Goal: Information Seeking & Learning: Learn about a topic

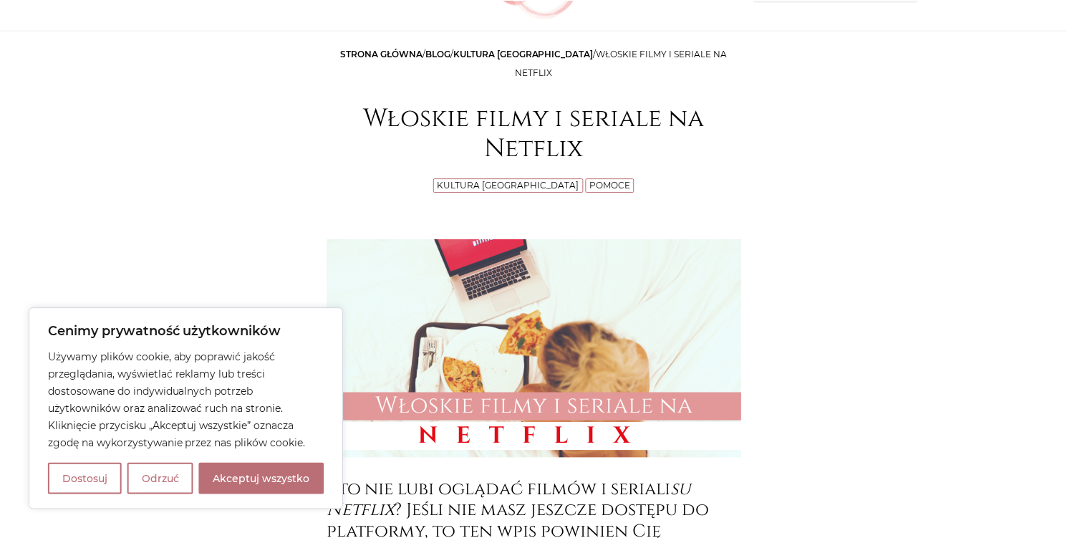
scroll to position [286, 0]
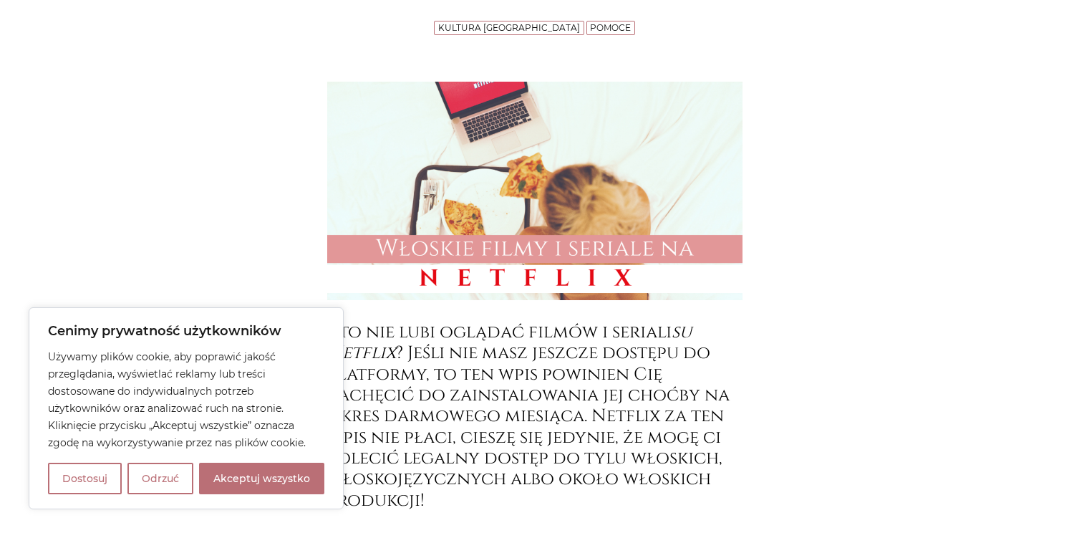
click at [240, 483] on button "Akceptuj wszystko" at bounding box center [261, 479] width 125 height 32
checkbox input "true"
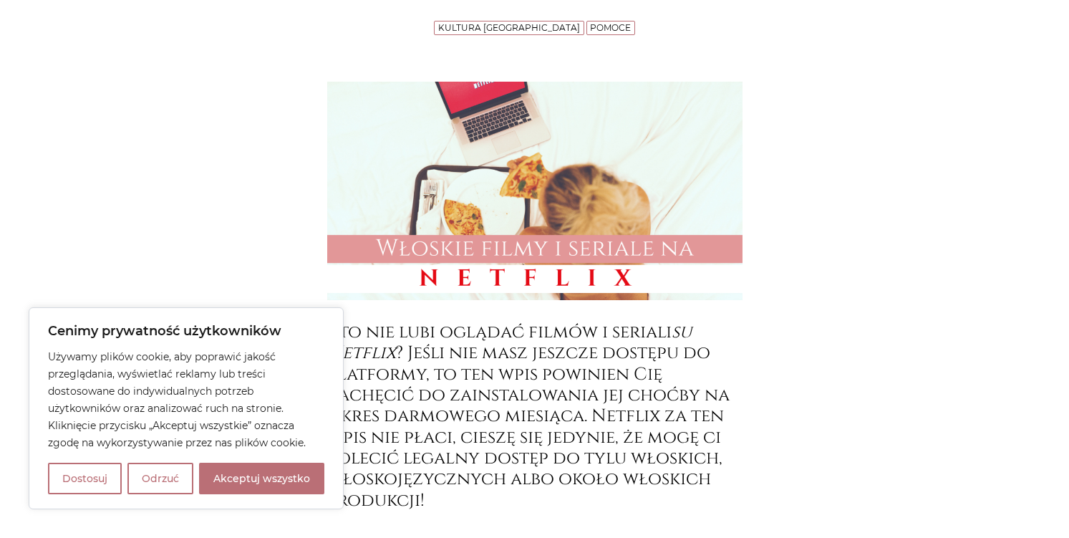
checkbox input "true"
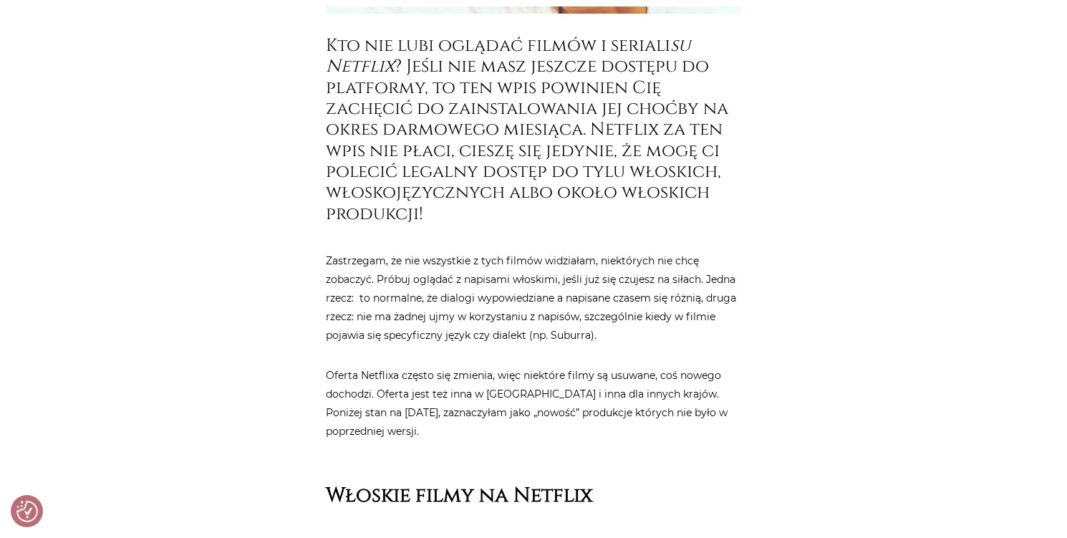
scroll to position [859, 0]
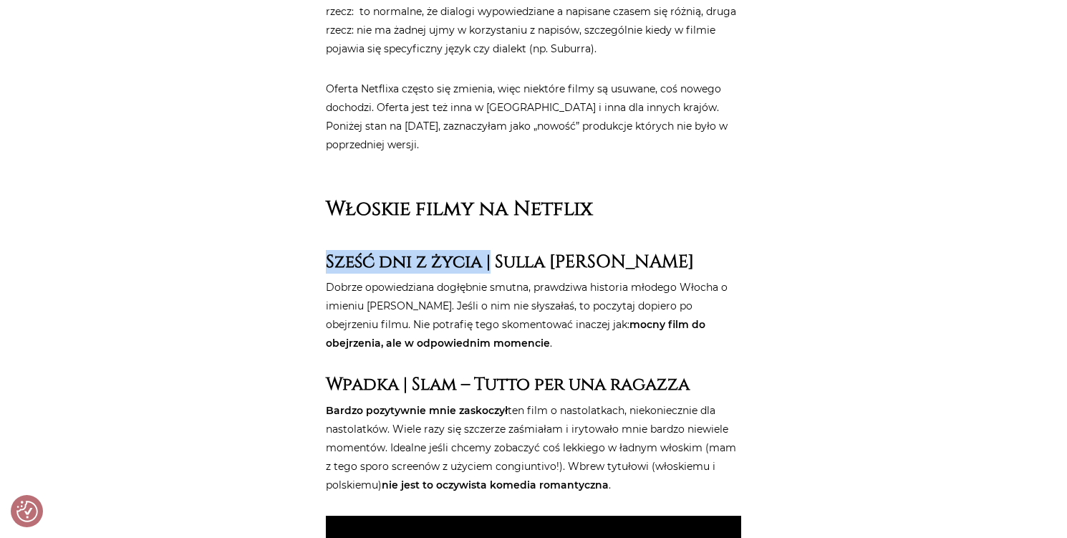
drag, startPoint x: 324, startPoint y: 240, endPoint x: 490, endPoint y: 243, distance: 165.4
copy strong "Sześć dni z życia |"
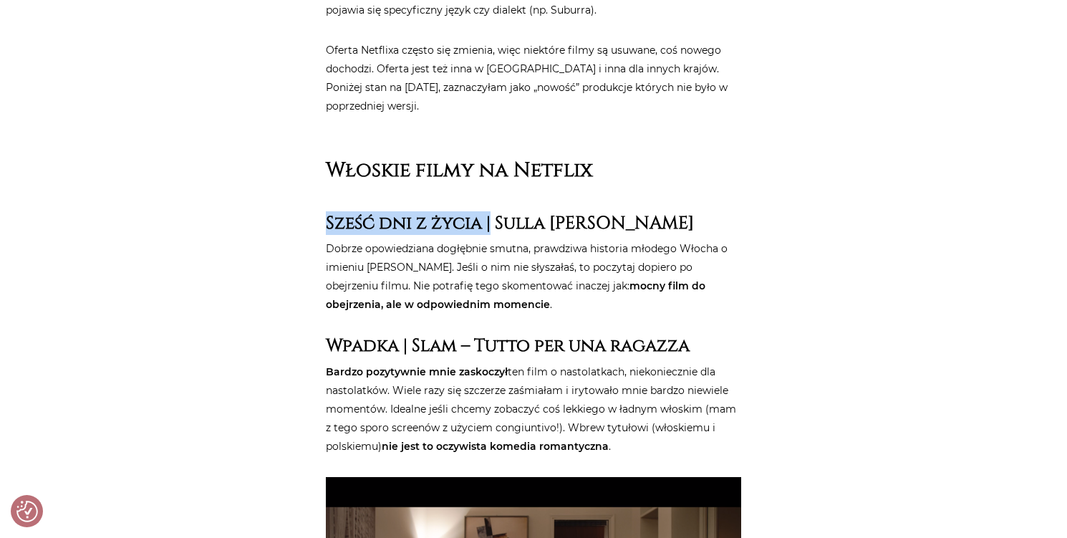
scroll to position [931, 0]
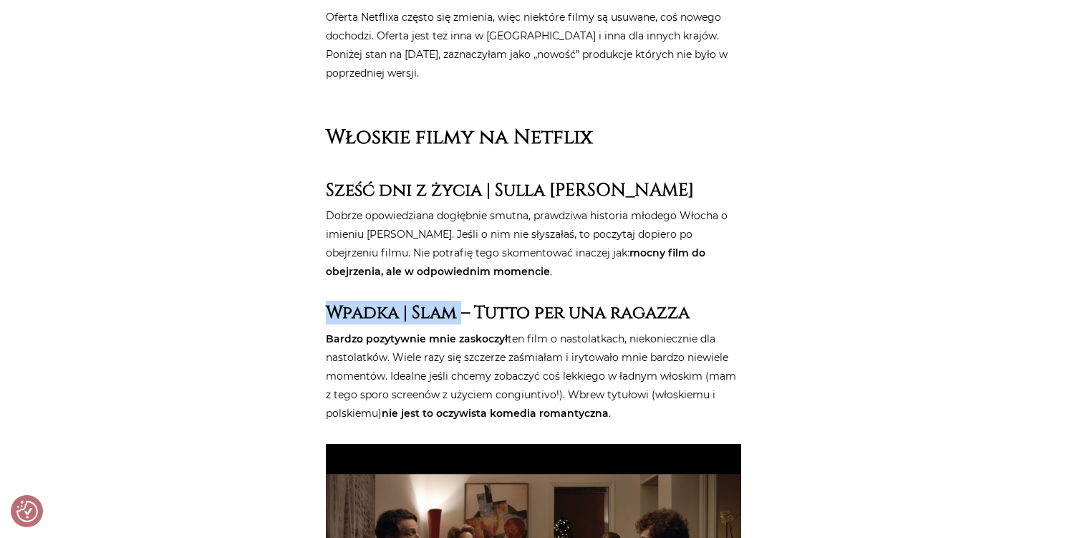
drag, startPoint x: 347, startPoint y: 294, endPoint x: 459, endPoint y: 294, distance: 112.4
copy strong "Wpadka | Slam"
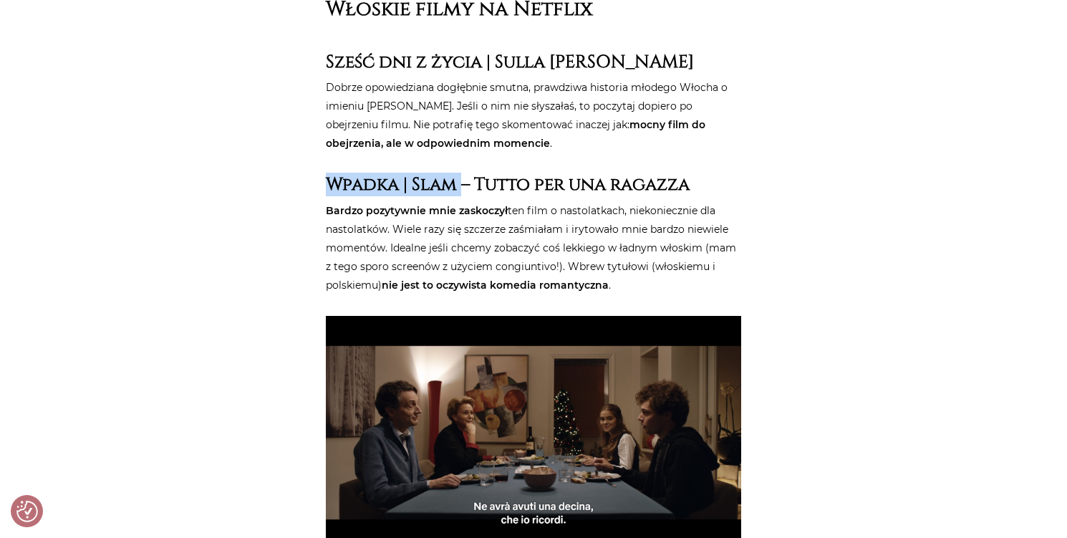
scroll to position [1074, 0]
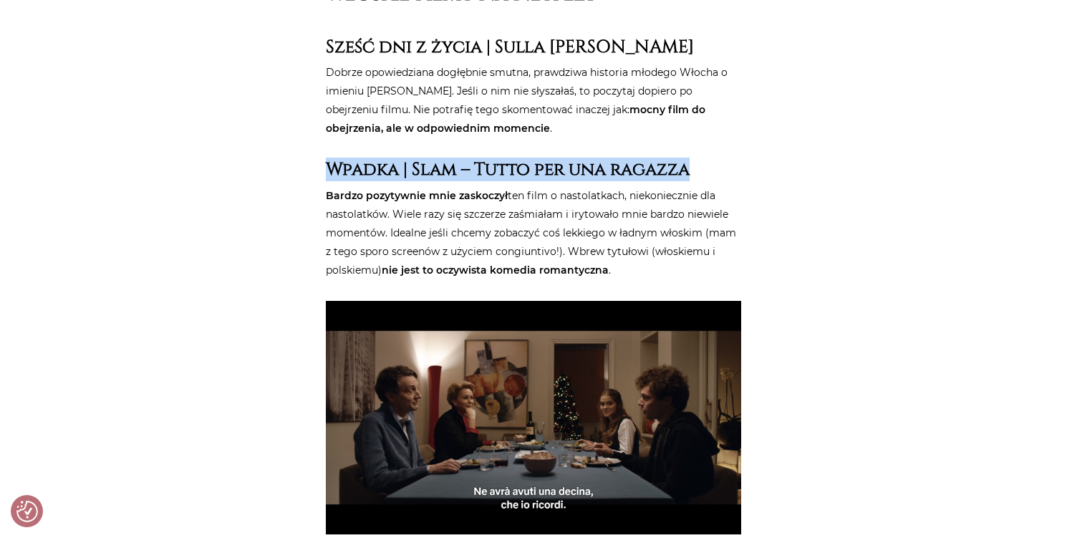
drag, startPoint x: 318, startPoint y: 145, endPoint x: 694, endPoint y: 150, distance: 375.9
copy strong "Wpadka | Slam – Tutto per una ragazza"
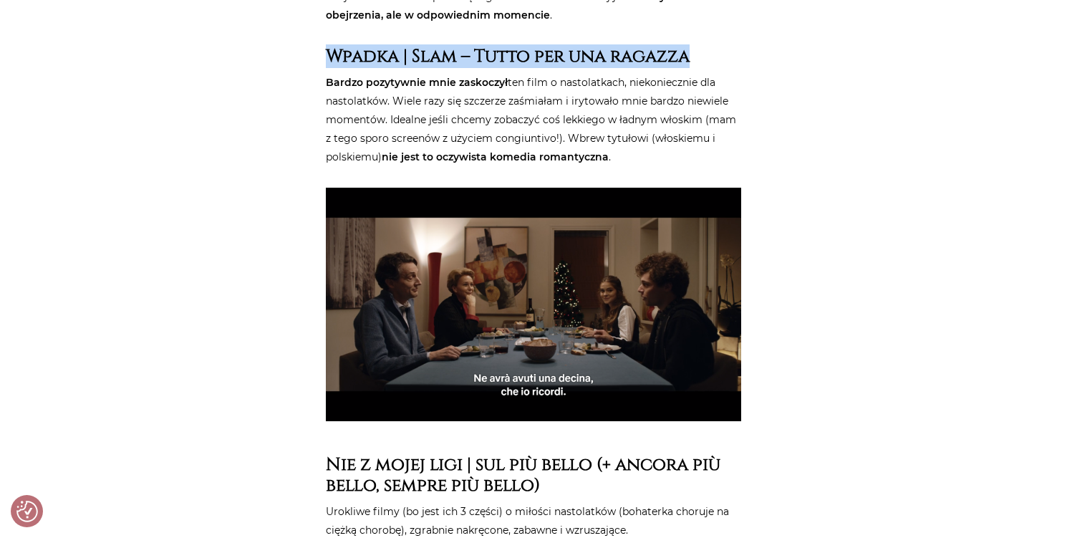
scroll to position [1432, 0]
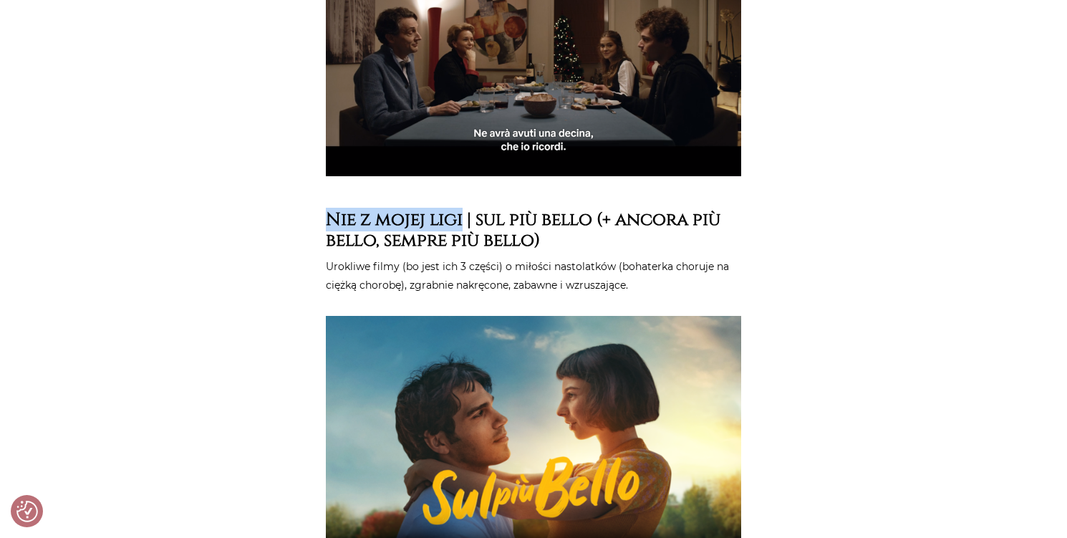
drag, startPoint x: 322, startPoint y: 201, endPoint x: 462, endPoint y: 196, distance: 139.7
copy strong "Nie z mojej ligi"
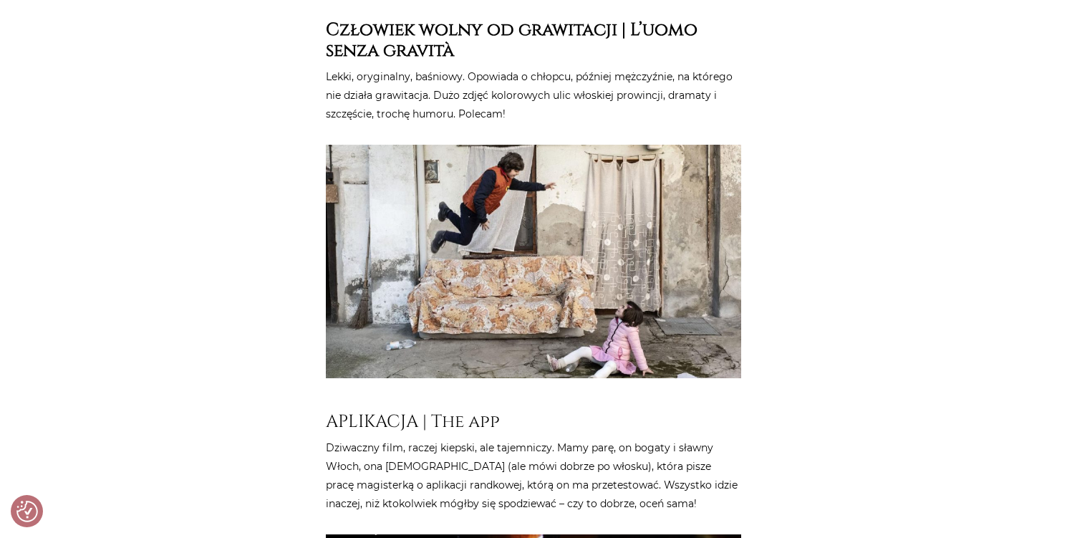
scroll to position [1933, 0]
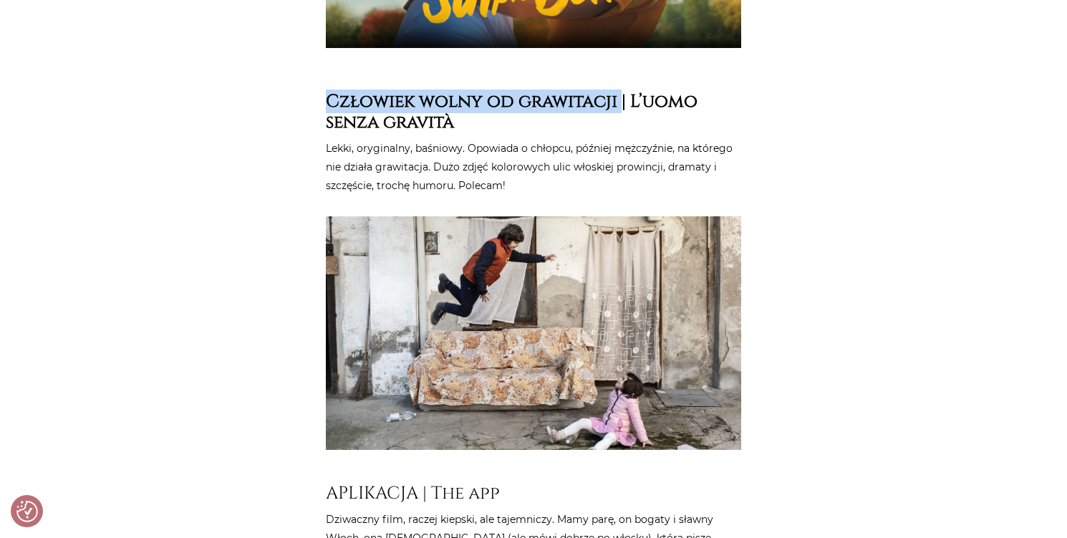
drag, startPoint x: 321, startPoint y: 84, endPoint x: 619, endPoint y: 85, distance: 297.8
copy strong "Człowiek wolny od grawitacji"
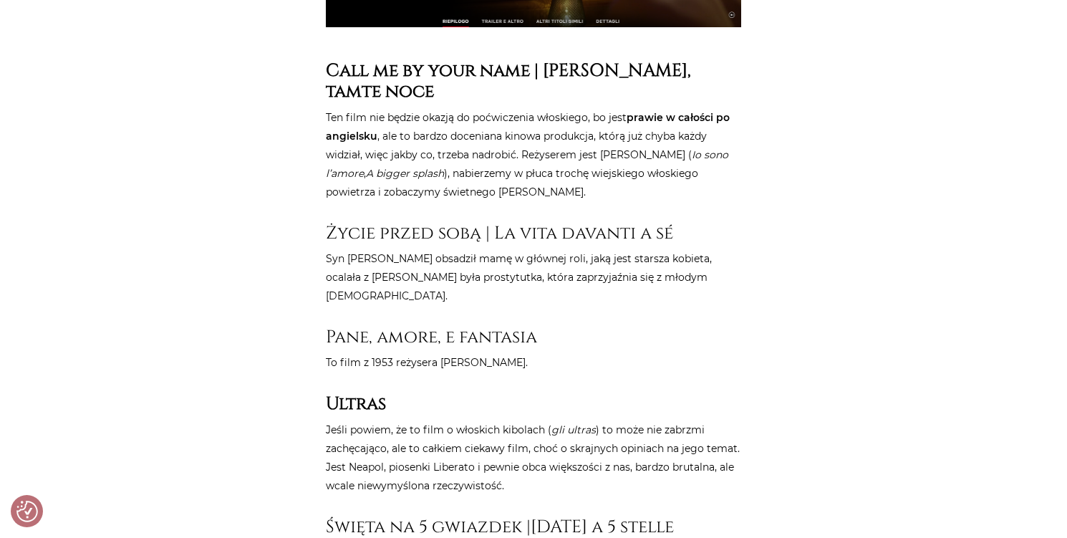
scroll to position [2649, 0]
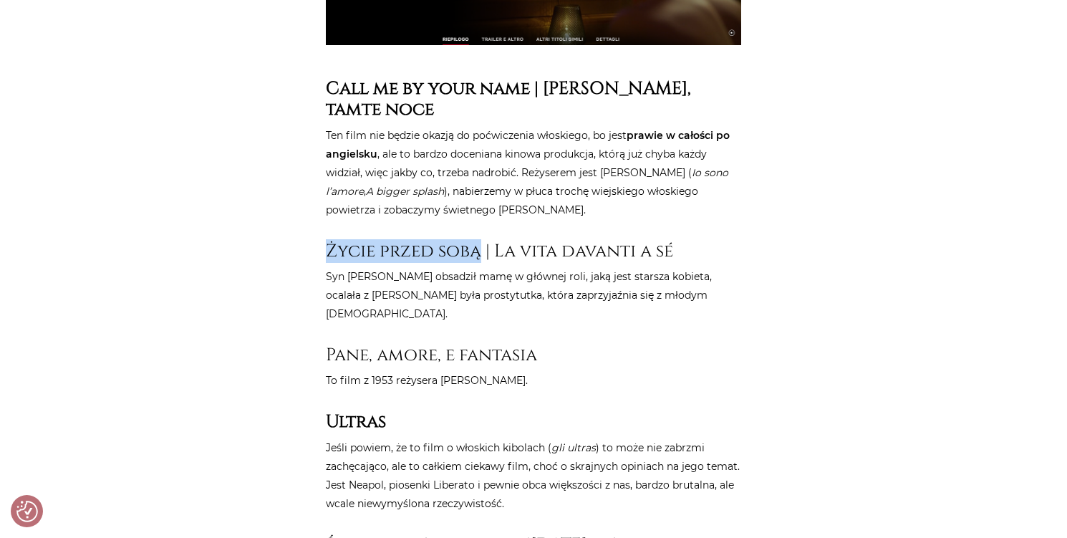
drag, startPoint x: 317, startPoint y: 235, endPoint x: 482, endPoint y: 228, distance: 164.8
click at [482, 241] on h3 "Życie przed sobą | La vita davanti a sé" at bounding box center [533, 251] width 415 height 21
drag, startPoint x: 478, startPoint y: 230, endPoint x: 329, endPoint y: 231, distance: 148.9
click at [329, 241] on h3 "Życie przed sobą | La vita davanti a sé" at bounding box center [533, 251] width 415 height 21
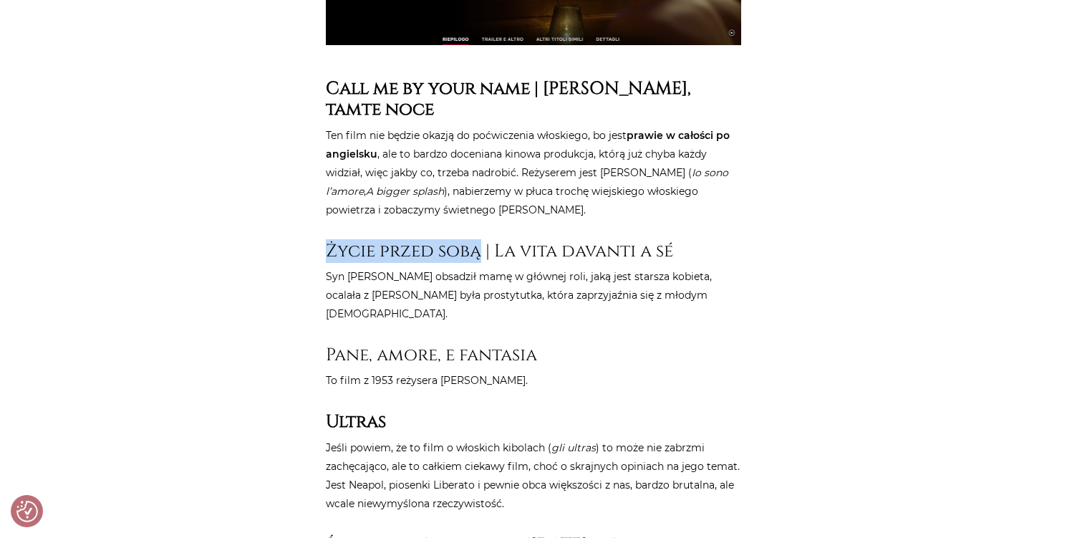
copy h3 "Życie przed sobą"
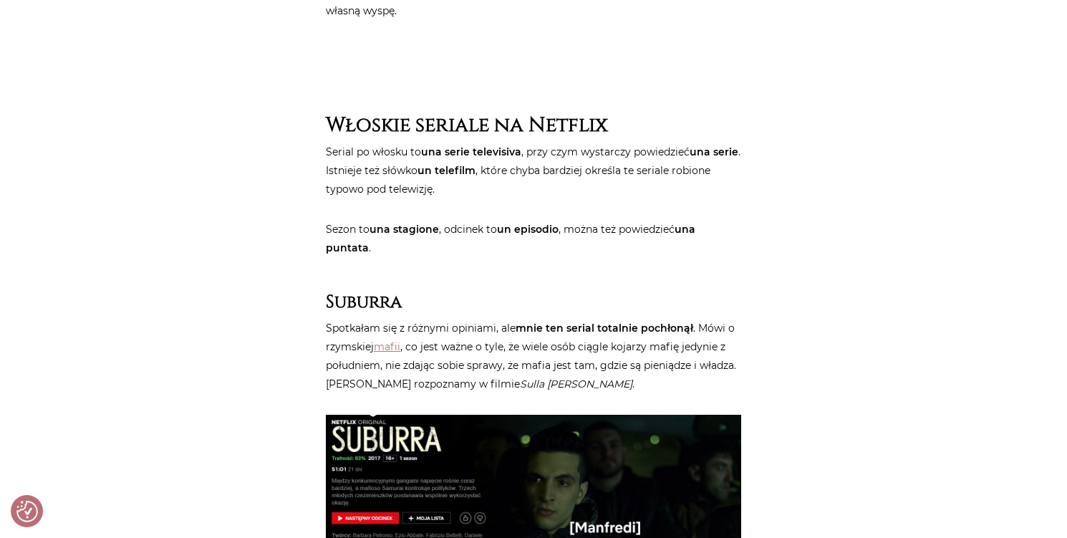
scroll to position [4224, 0]
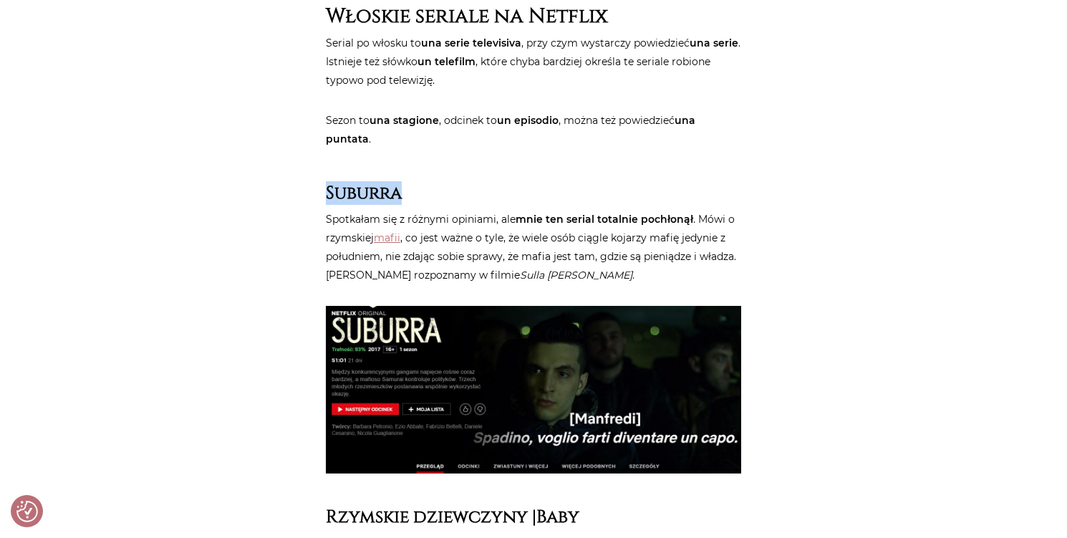
drag, startPoint x: 324, startPoint y: 131, endPoint x: 410, endPoint y: 130, distance: 85.2
copy strong "Suburra"
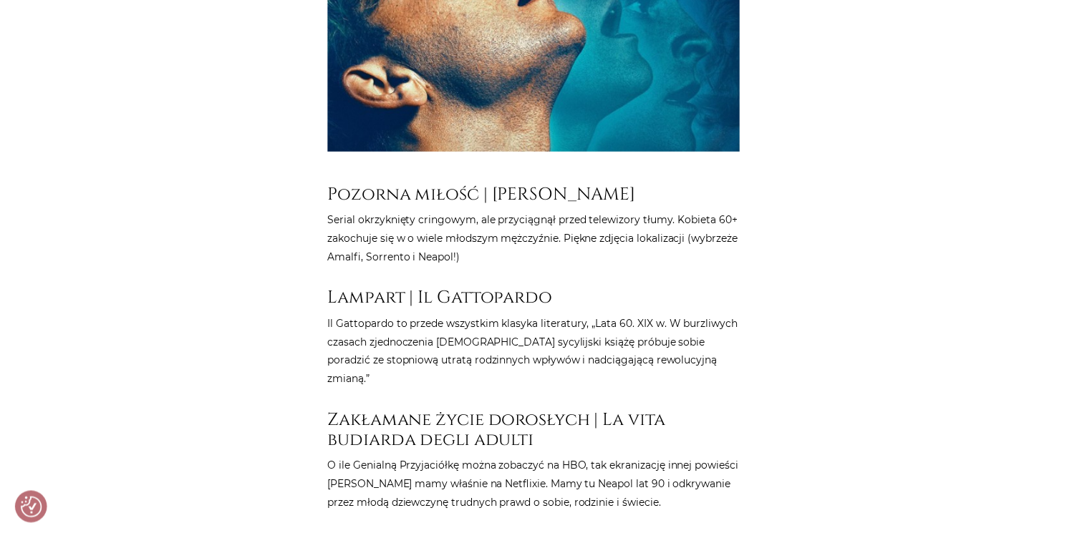
scroll to position [6801, 0]
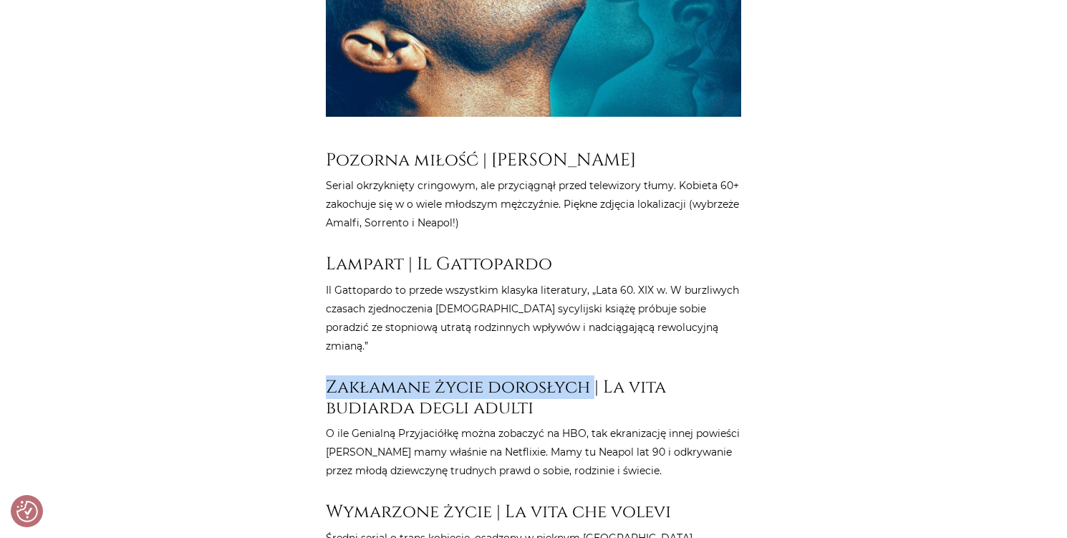
drag, startPoint x: 321, startPoint y: 248, endPoint x: 594, endPoint y: 242, distance: 273.6
copy h3 "Zakłamane życie dorosłych"
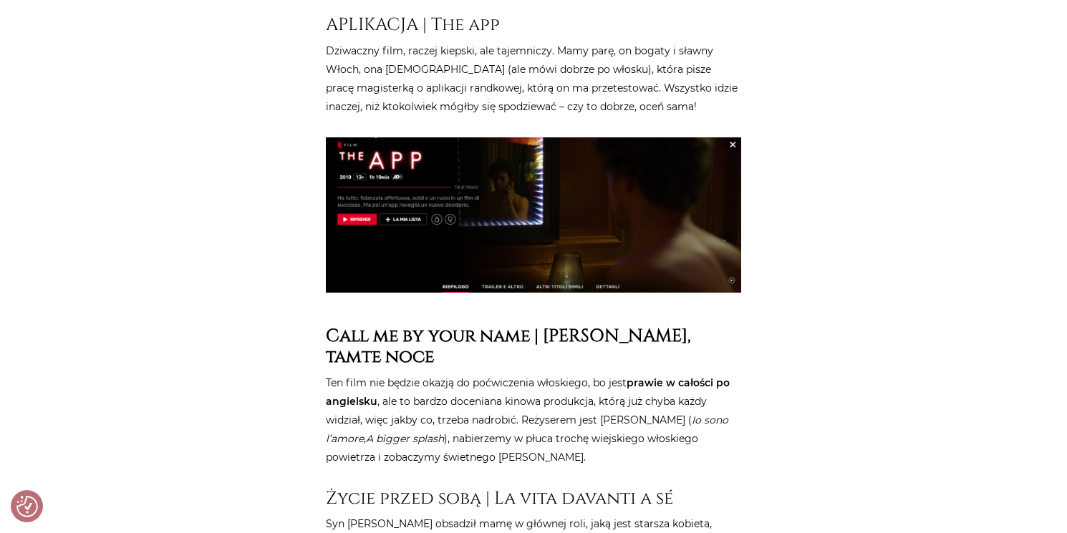
scroll to position [2577, 0]
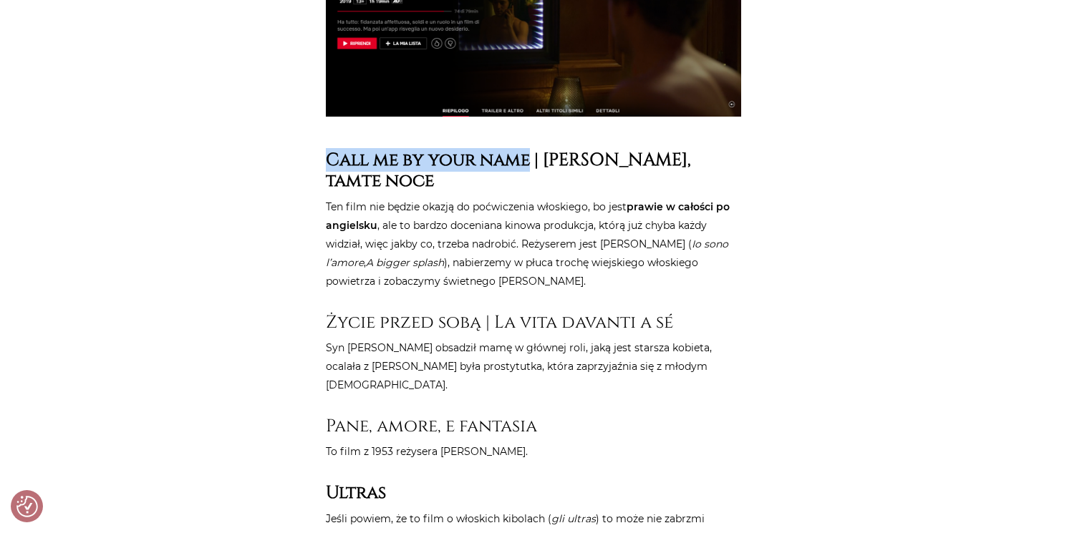
drag, startPoint x: 327, startPoint y: 140, endPoint x: 530, endPoint y: 135, distance: 202.7
copy strong "Call me by your name"
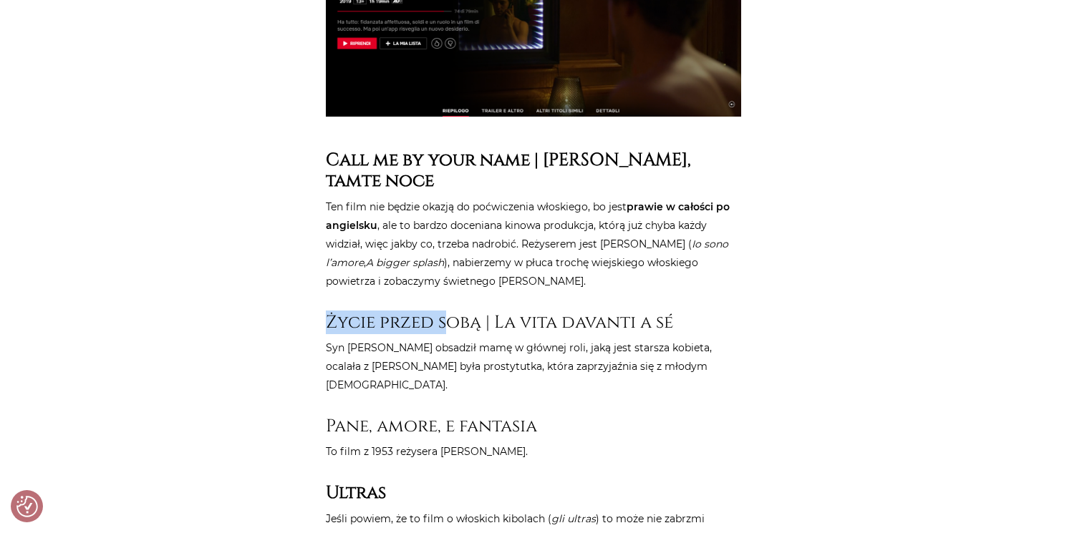
drag, startPoint x: 322, startPoint y: 303, endPoint x: 449, endPoint y: 309, distance: 126.9
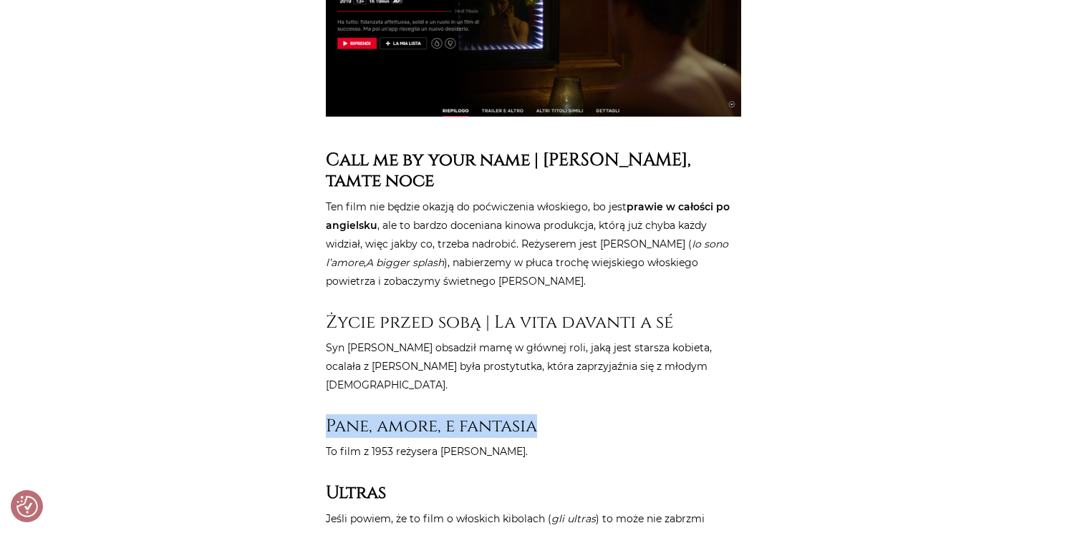
drag, startPoint x: 324, startPoint y: 392, endPoint x: 547, endPoint y: 386, distance: 223.4
copy h3 "Pane, amore, e fantasia"
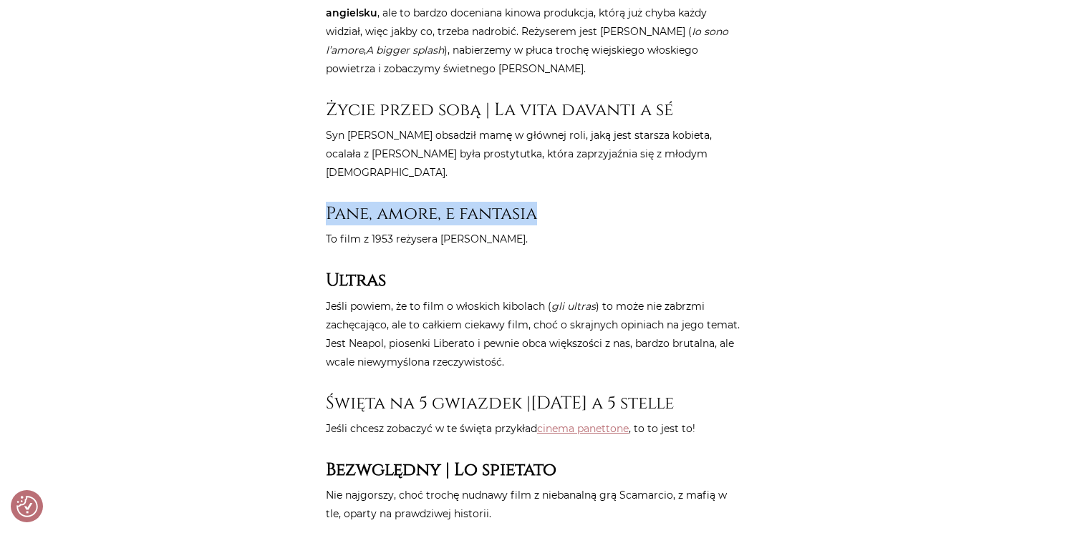
scroll to position [2792, 0]
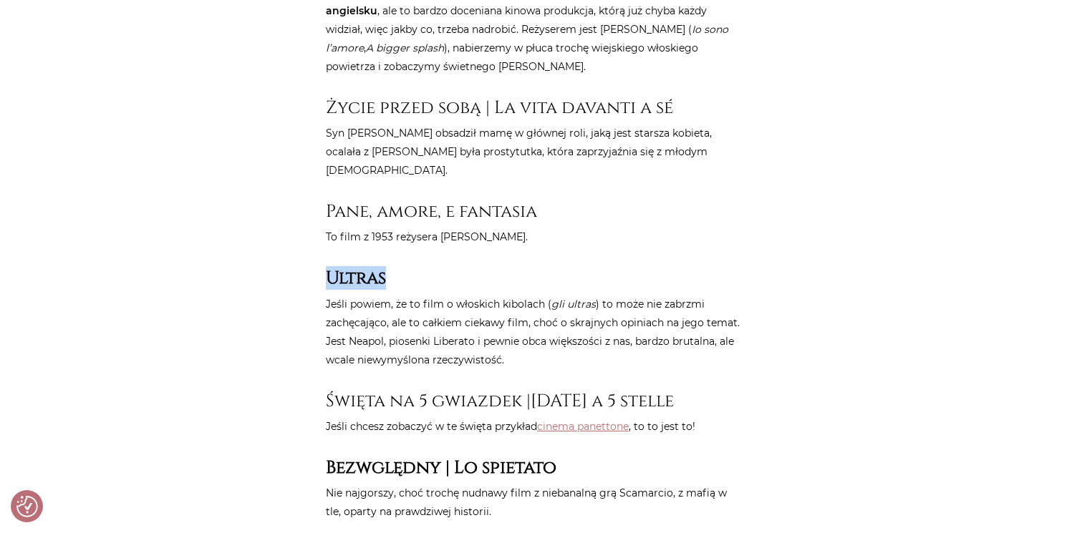
drag, startPoint x: 390, startPoint y: 240, endPoint x: 312, endPoint y: 238, distance: 78.1
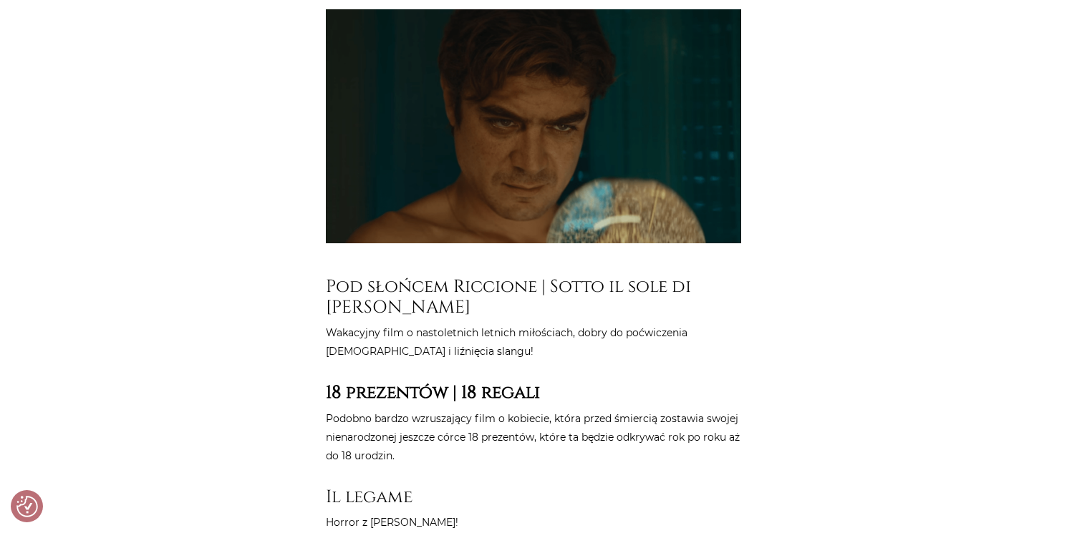
scroll to position [3222, 0]
